Goal: Navigation & Orientation: Find specific page/section

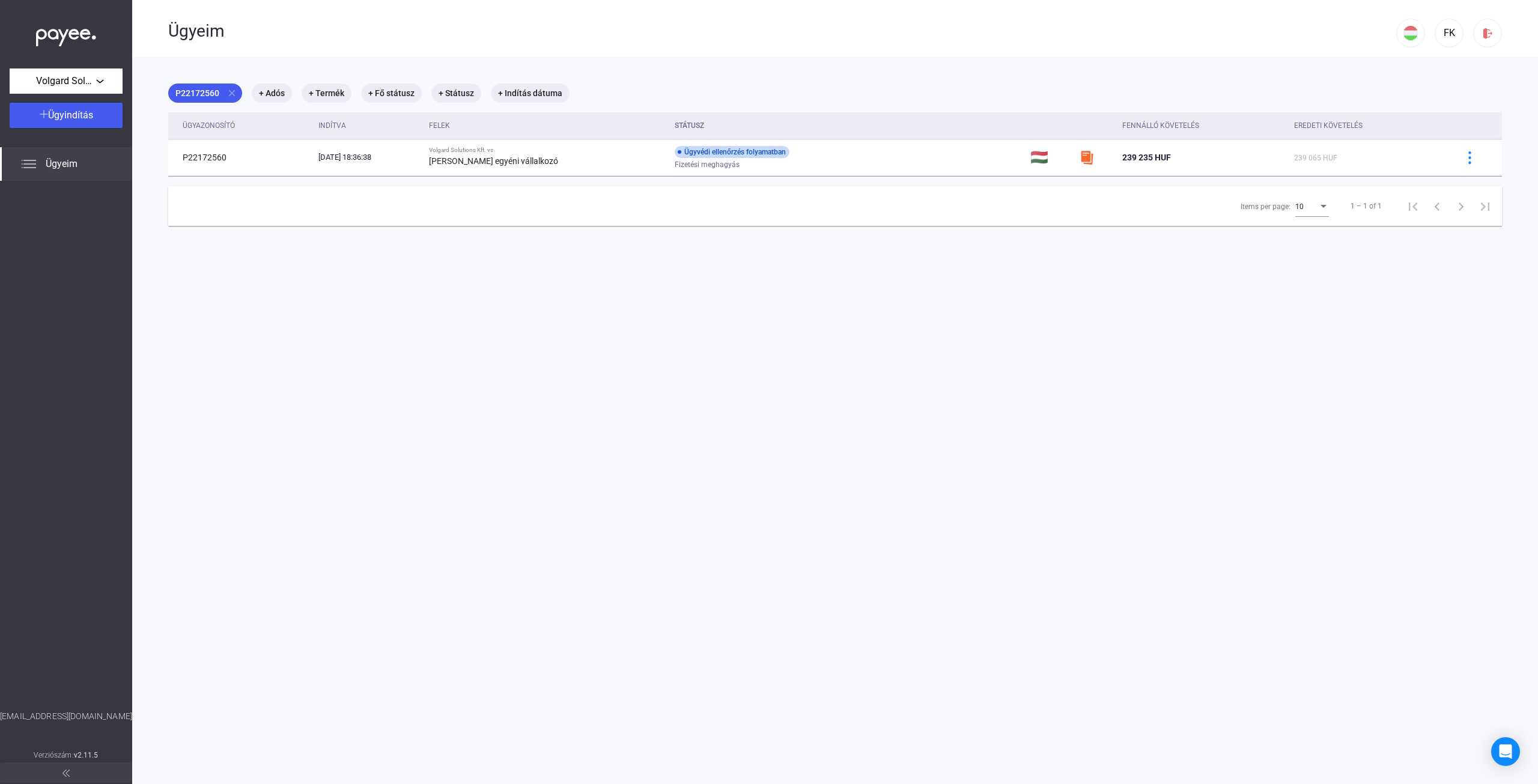
drag, startPoint x: 165, startPoint y: 25, endPoint x: 408, endPoint y: 69, distance: 247.0
click at [402, 69] on app-cases "Ügyeim FK P22172560 close + Adós + Termék + Fő státusz + Státusz + Indítás dátu…" at bounding box center [835, 420] width 1406 height 840
click at [455, 32] on div "Ügyeim" at bounding box center [782, 31] width 1228 height 21
click at [969, 349] on main "P22172560 close + Adós + Termék + Fő státusz + Státusz + Indítás dátuma Ügyazon…" at bounding box center [835, 449] width 1406 height 784
click at [630, 79] on main "P22172560 close + Adós + Termék + Fő státusz + Státusz + Indítás dátuma Ügyazon…" at bounding box center [835, 449] width 1406 height 784
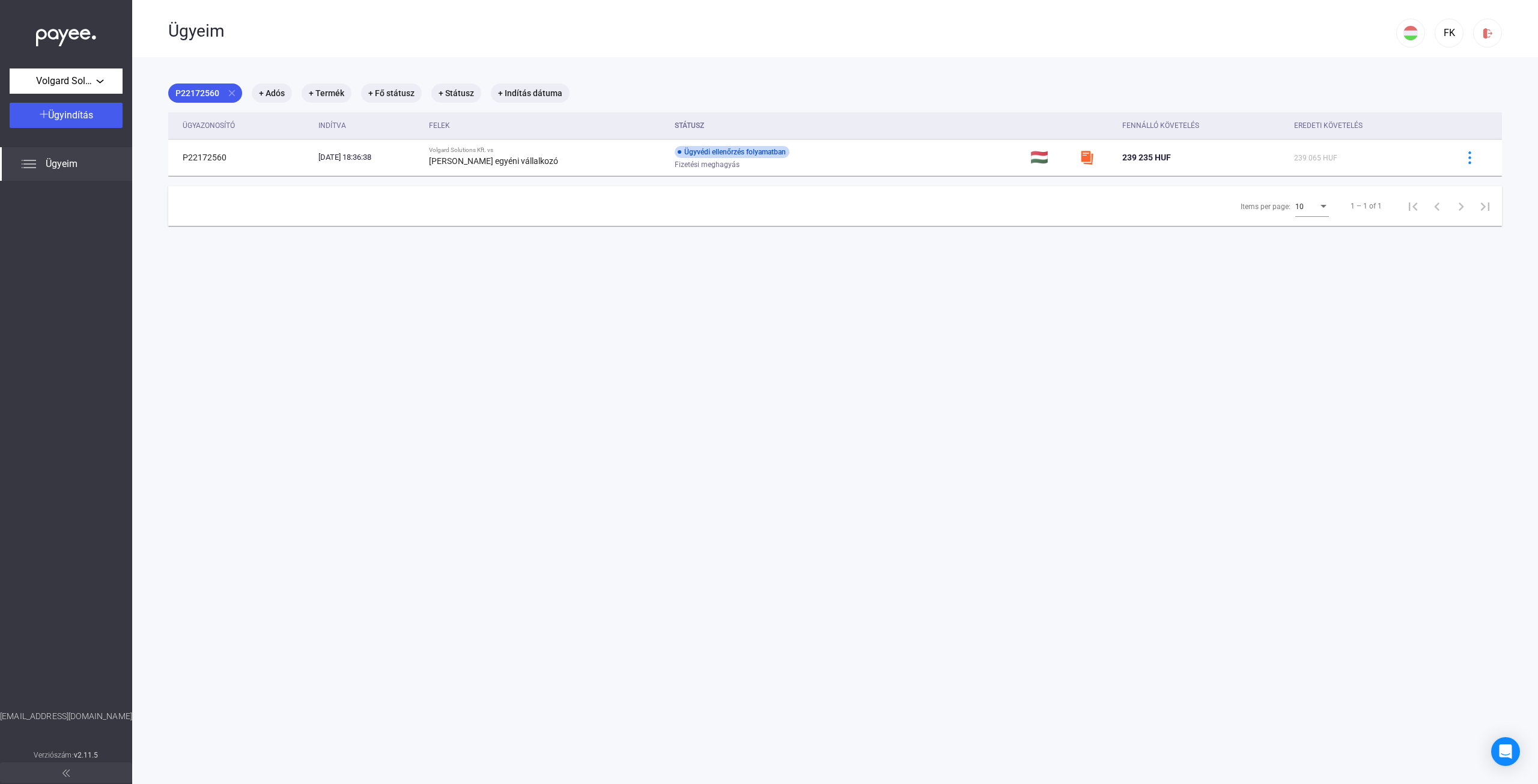
drag, startPoint x: 283, startPoint y: 31, endPoint x: 158, endPoint y: 30, distance: 125.0
click at [158, 30] on div "Ügyeim FK" at bounding box center [835, 28] width 1406 height 57
click at [244, 24] on div "Ügyeim" at bounding box center [782, 31] width 1228 height 21
click at [263, 36] on div "Ügyeim" at bounding box center [782, 31] width 1228 height 21
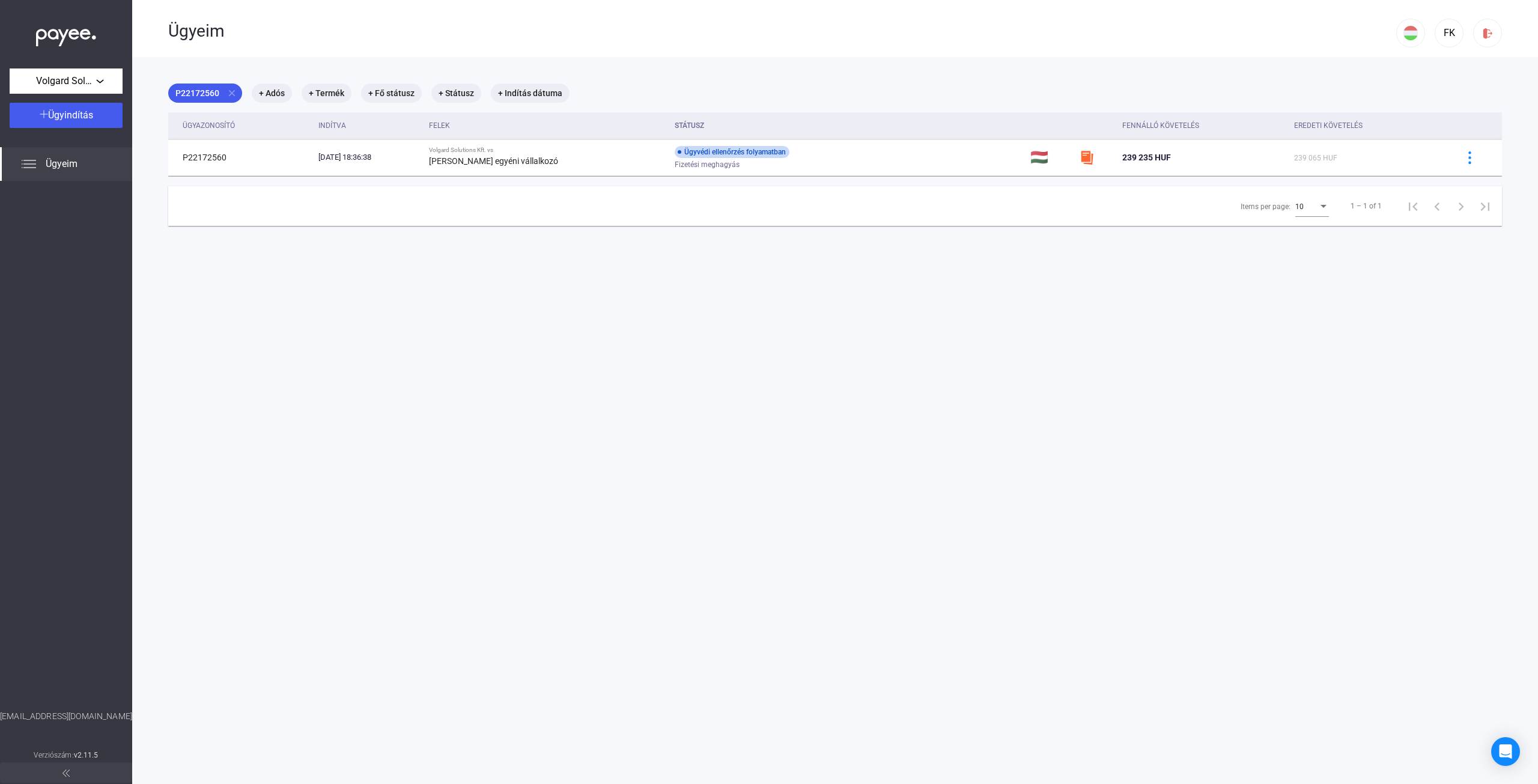
click at [263, 36] on div "Ügyeim" at bounding box center [782, 31] width 1228 height 21
click at [218, 29] on div "Ügyeim" at bounding box center [782, 31] width 1228 height 21
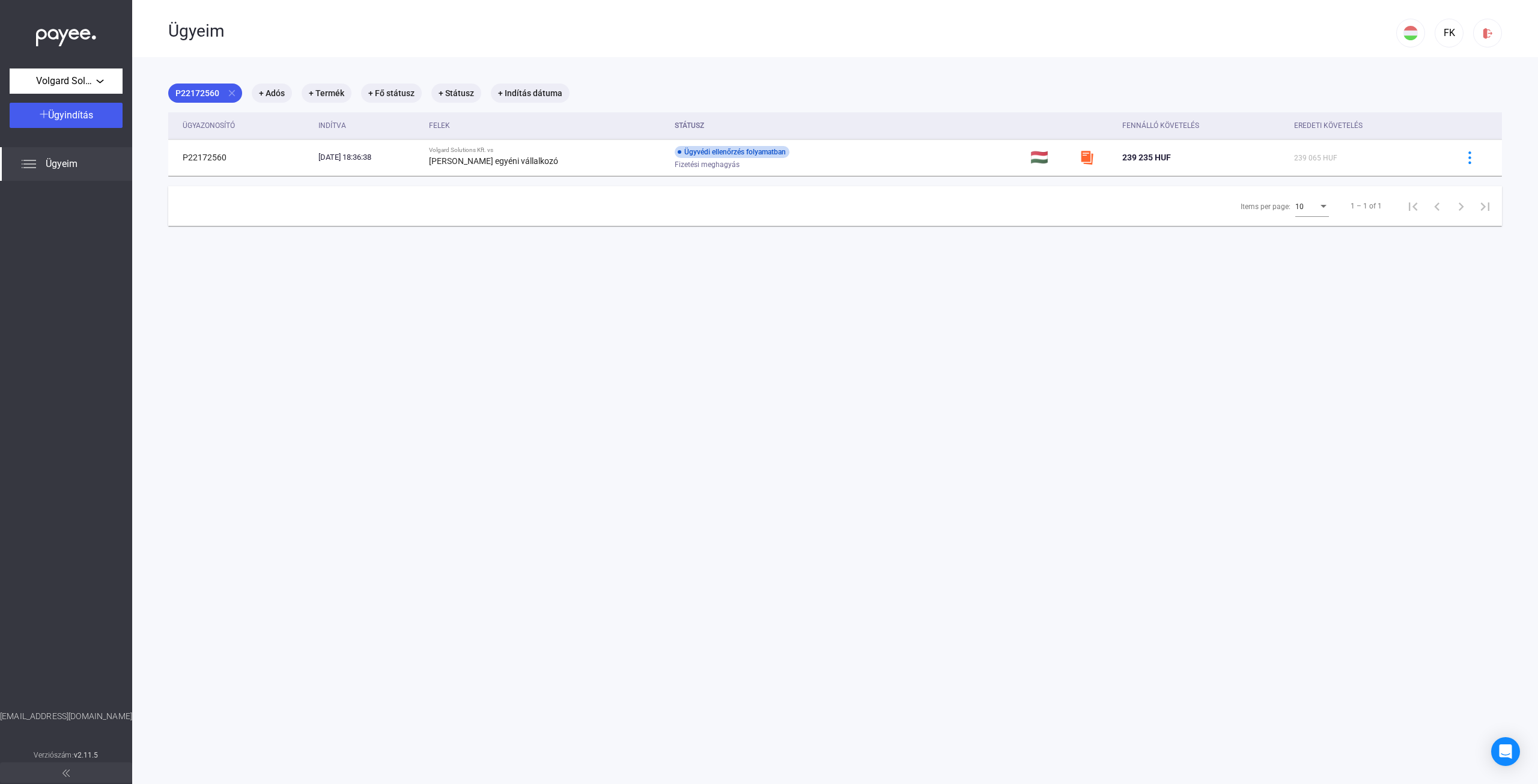
click at [252, 34] on div "Ügyeim" at bounding box center [782, 31] width 1228 height 21
click at [218, 31] on div "Ügyeim" at bounding box center [782, 31] width 1228 height 21
click at [286, 52] on div "Ügyeim" at bounding box center [782, 30] width 1228 height 60
